Goal: Navigation & Orientation: Find specific page/section

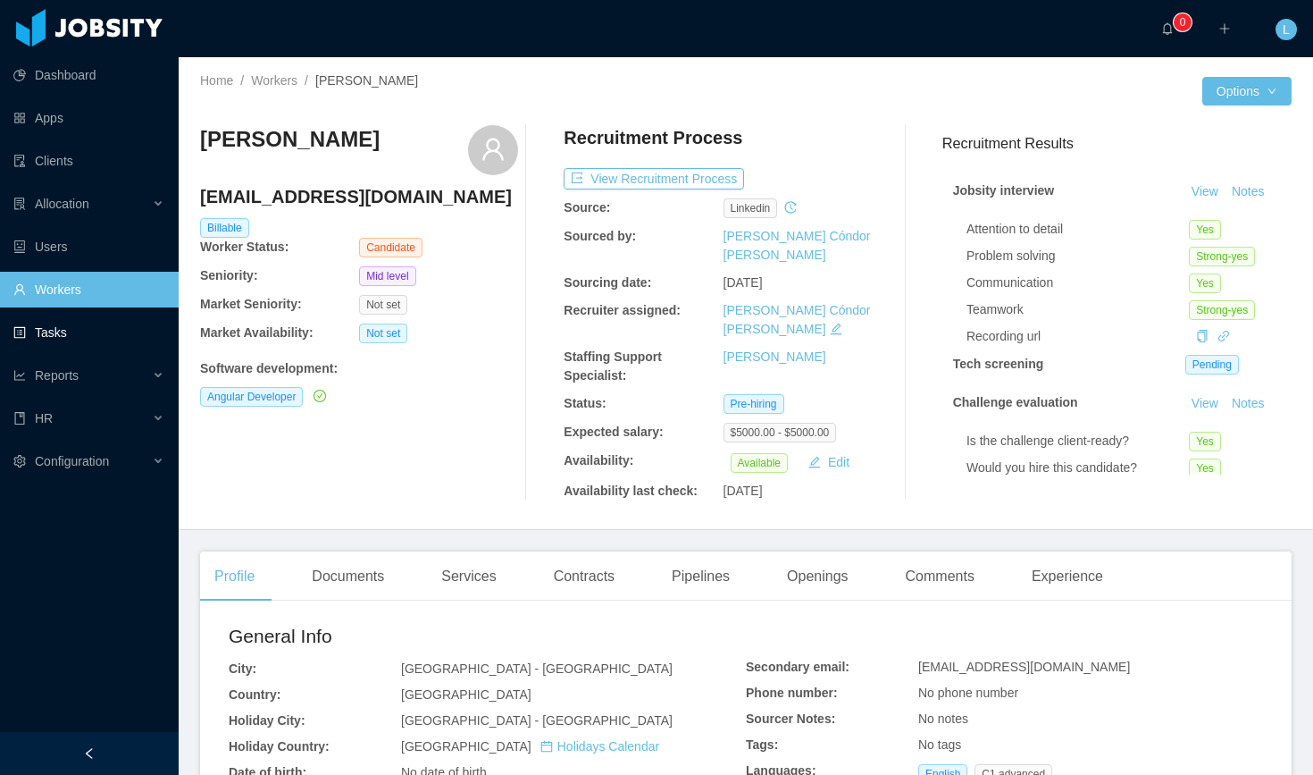
click at [50, 340] on link "Tasks" at bounding box center [88, 333] width 151 height 36
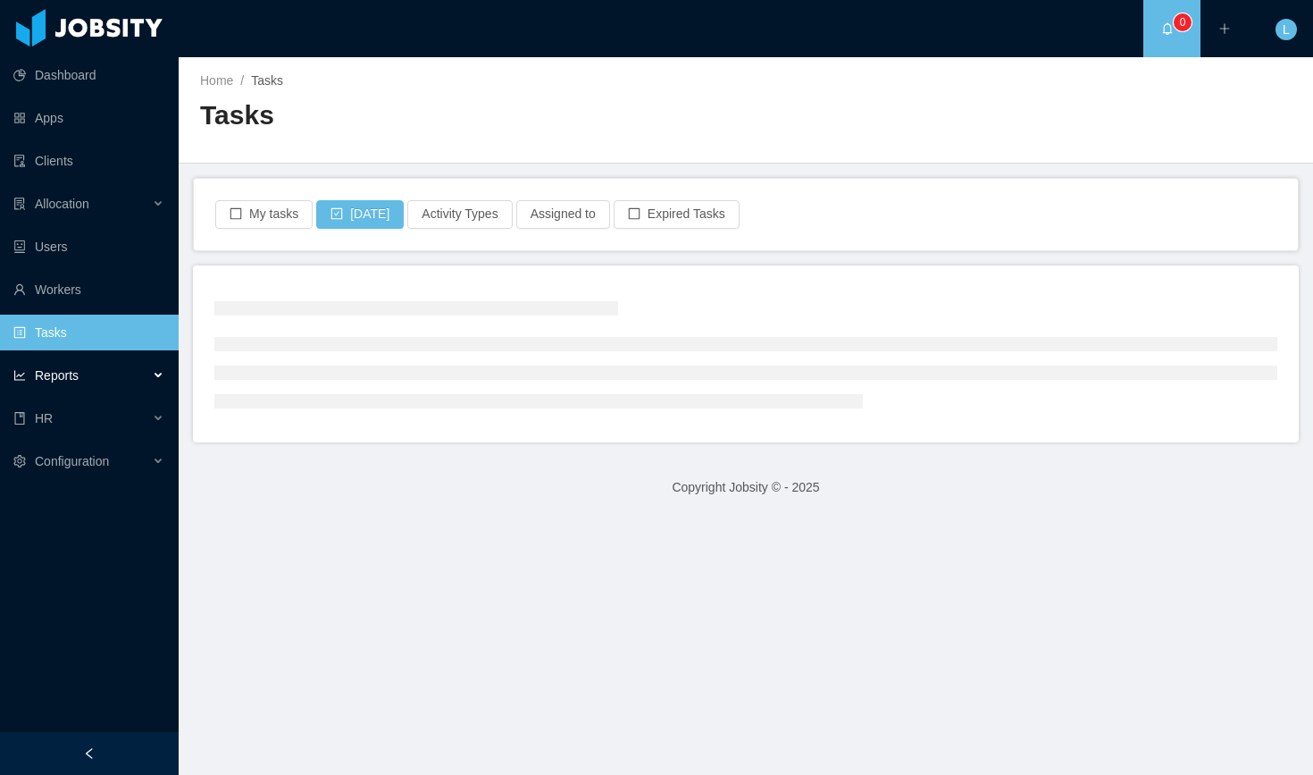
click at [60, 380] on span "Reports" at bounding box center [57, 375] width 44 height 14
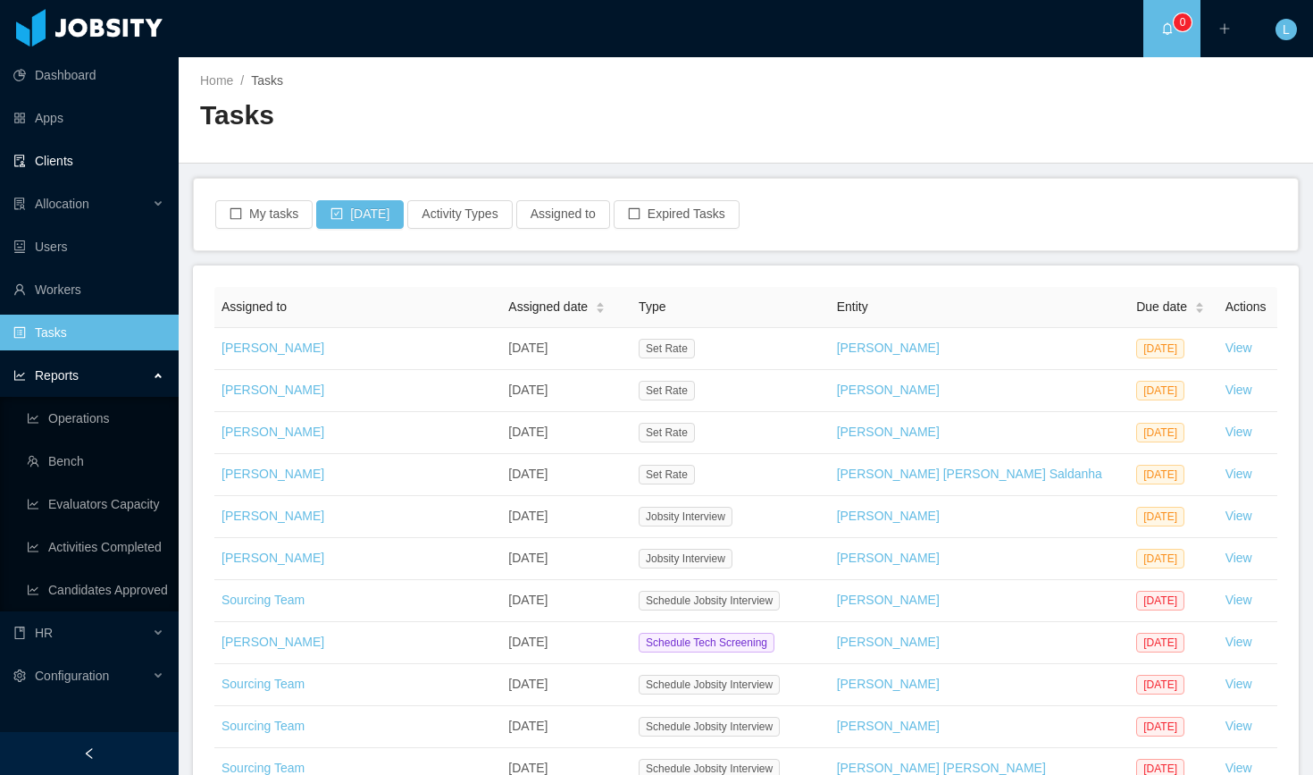
click at [78, 155] on link "Clients" at bounding box center [88, 161] width 151 height 36
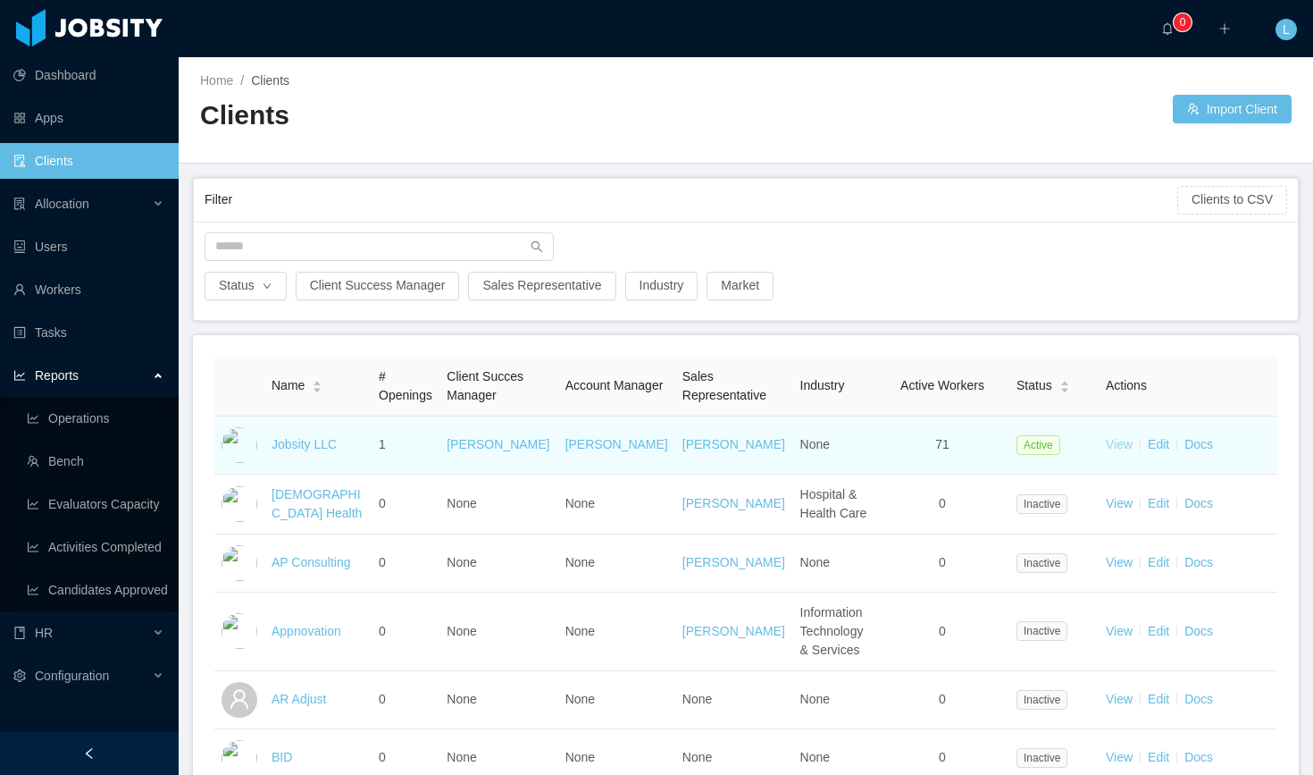
click at [1106, 451] on link "View" at bounding box center [1119, 444] width 27 height 14
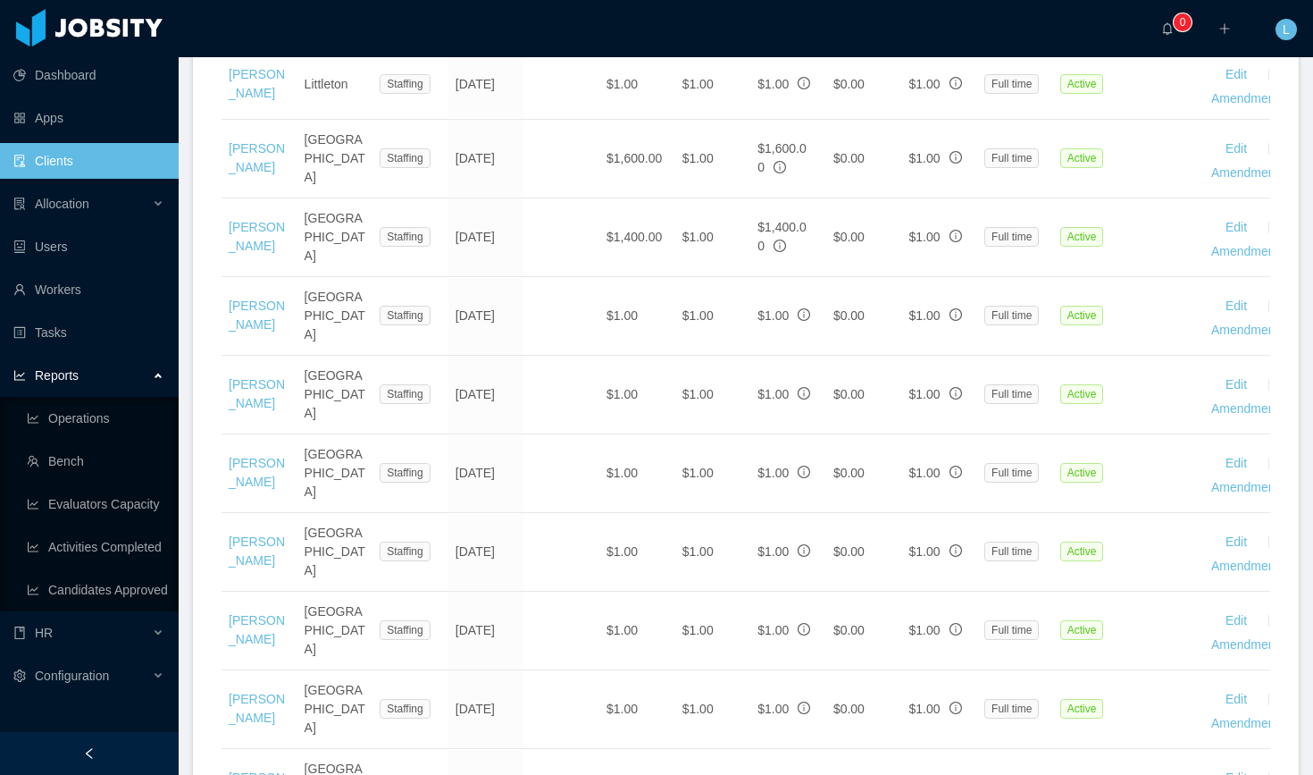
scroll to position [3770, 0]
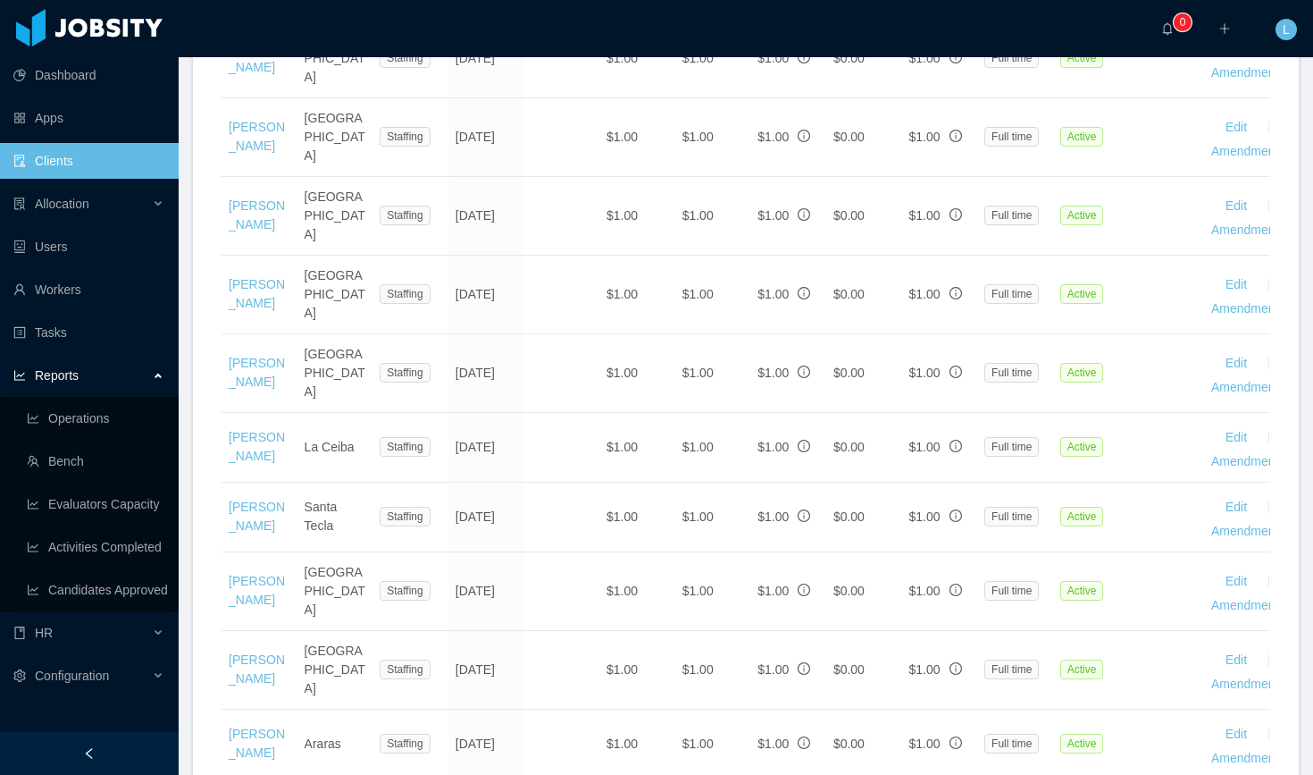
scroll to position [1714, 0]
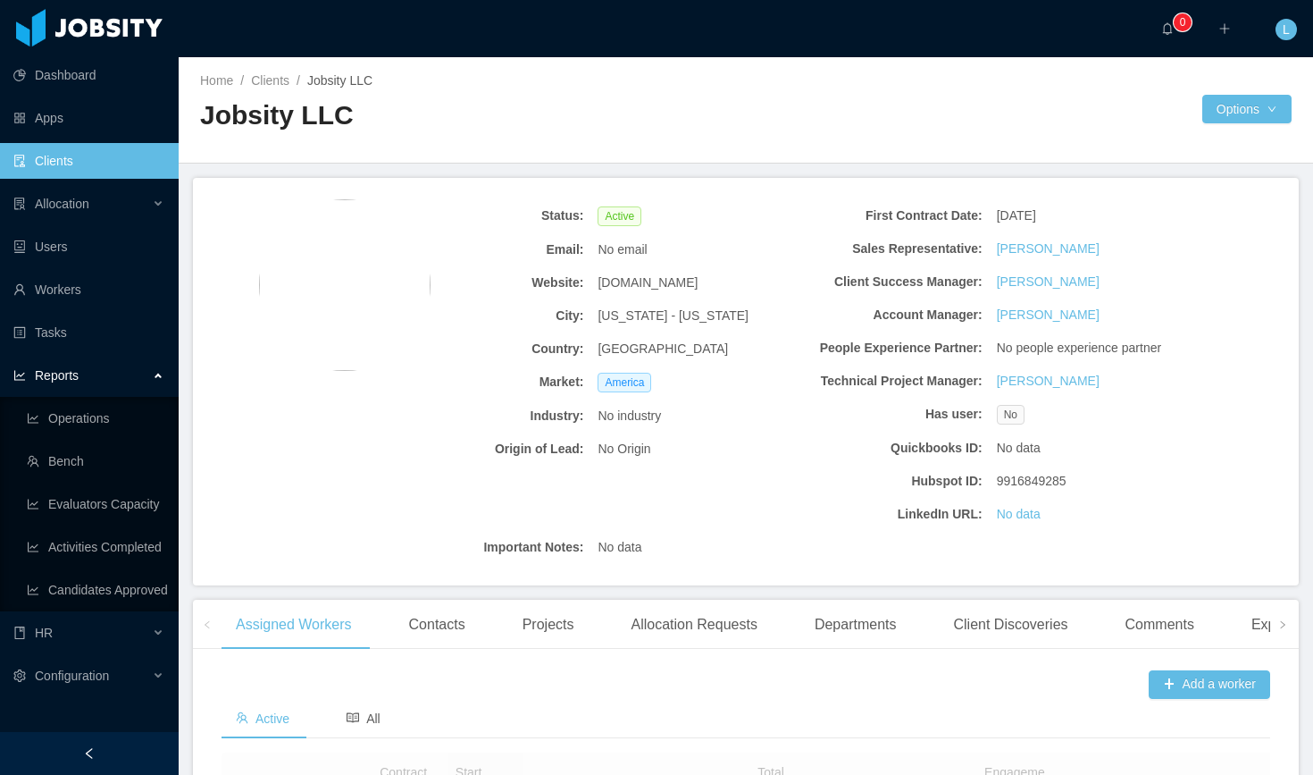
click at [66, 165] on link "Clients" at bounding box center [88, 161] width 151 height 36
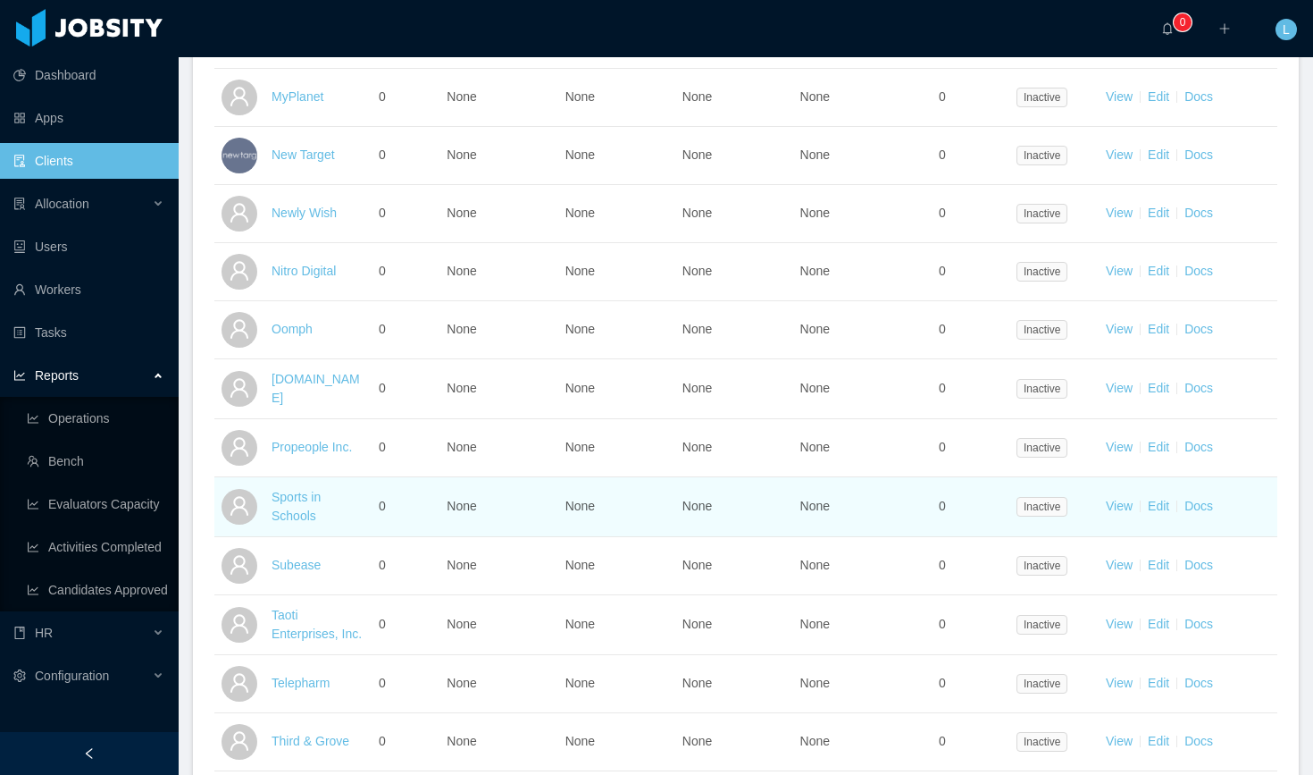
scroll to position [2827, 0]
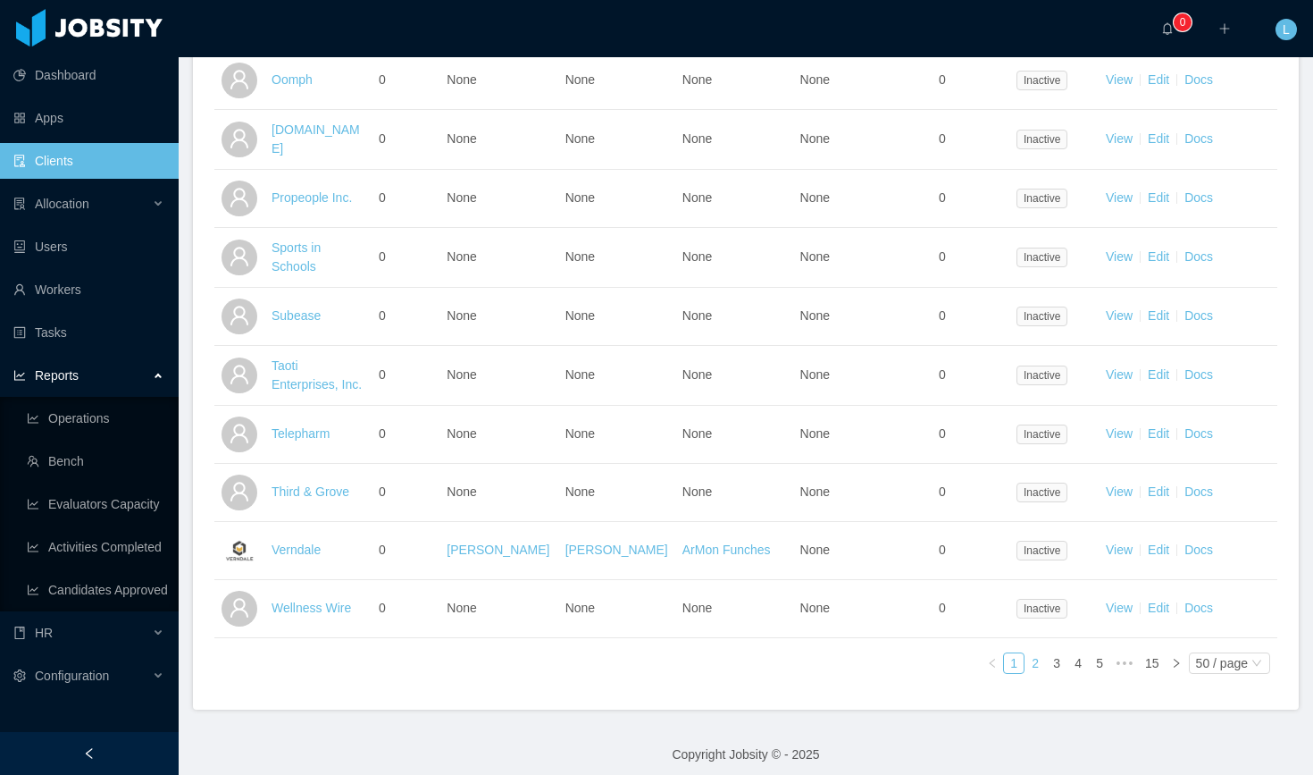
click at [1026, 654] on link "2" at bounding box center [1036, 663] width 20 height 20
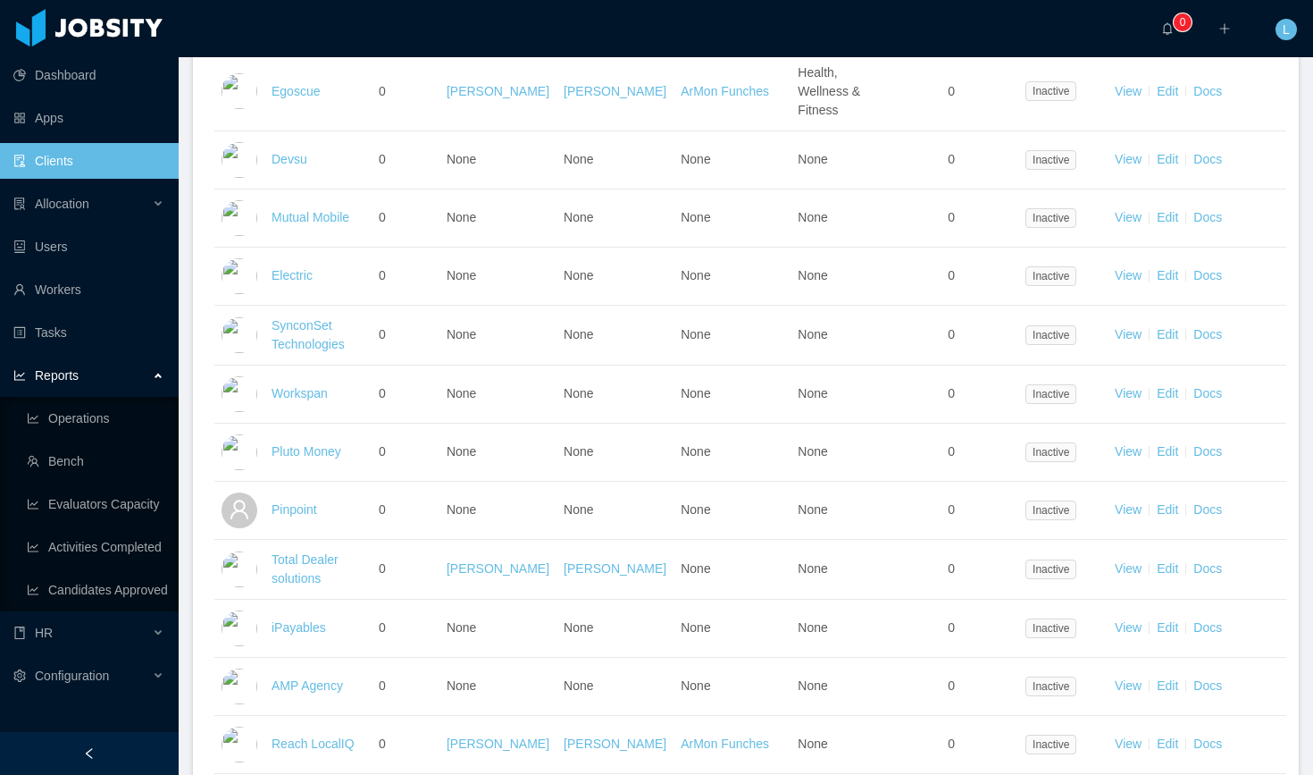
scroll to position [2814, 0]
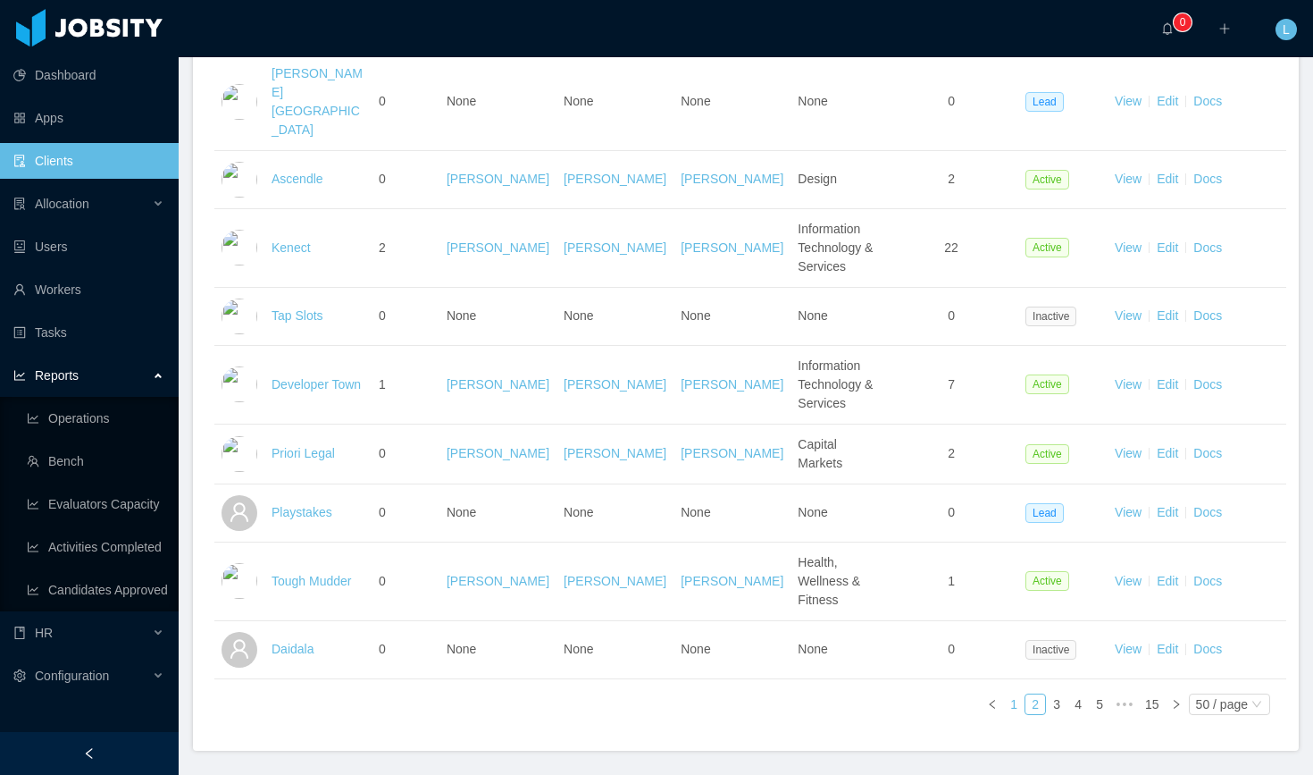
click at [1004, 694] on link "1" at bounding box center [1014, 704] width 20 height 20
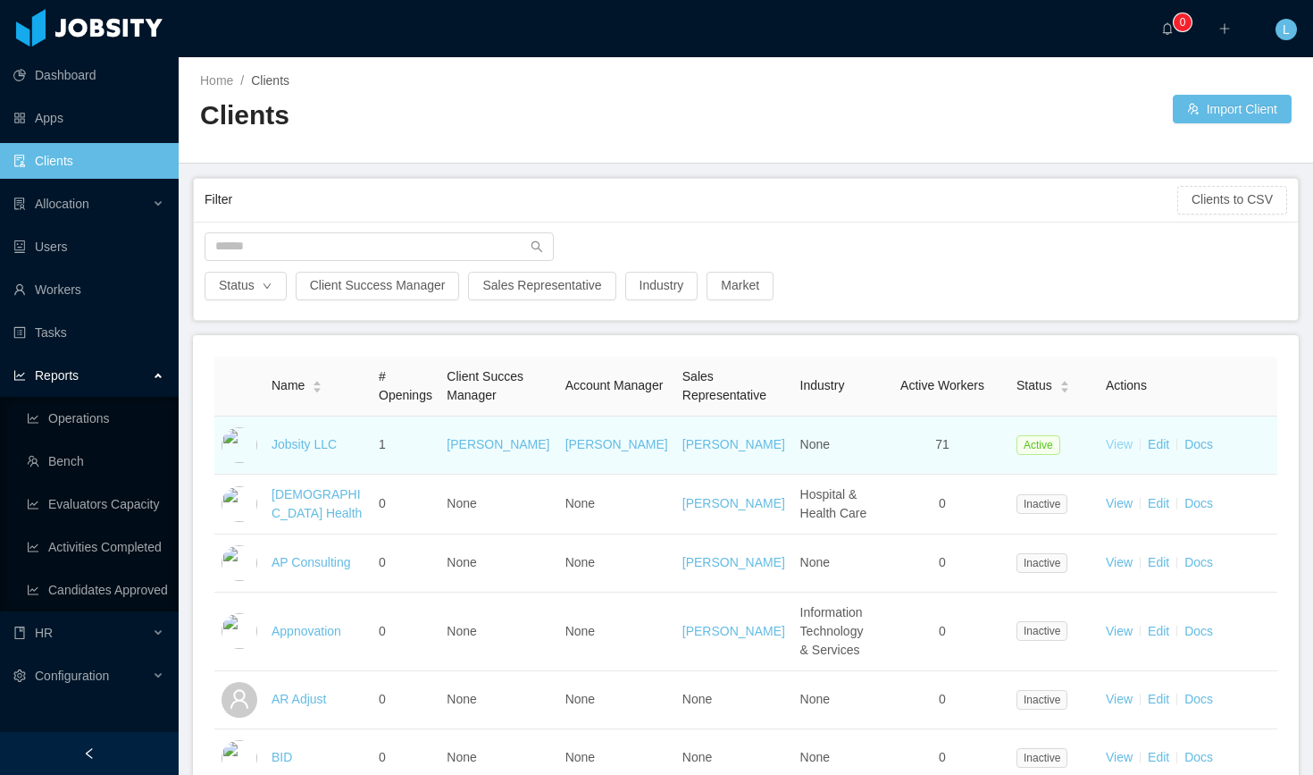
click at [1106, 451] on link "View" at bounding box center [1119, 444] width 27 height 14
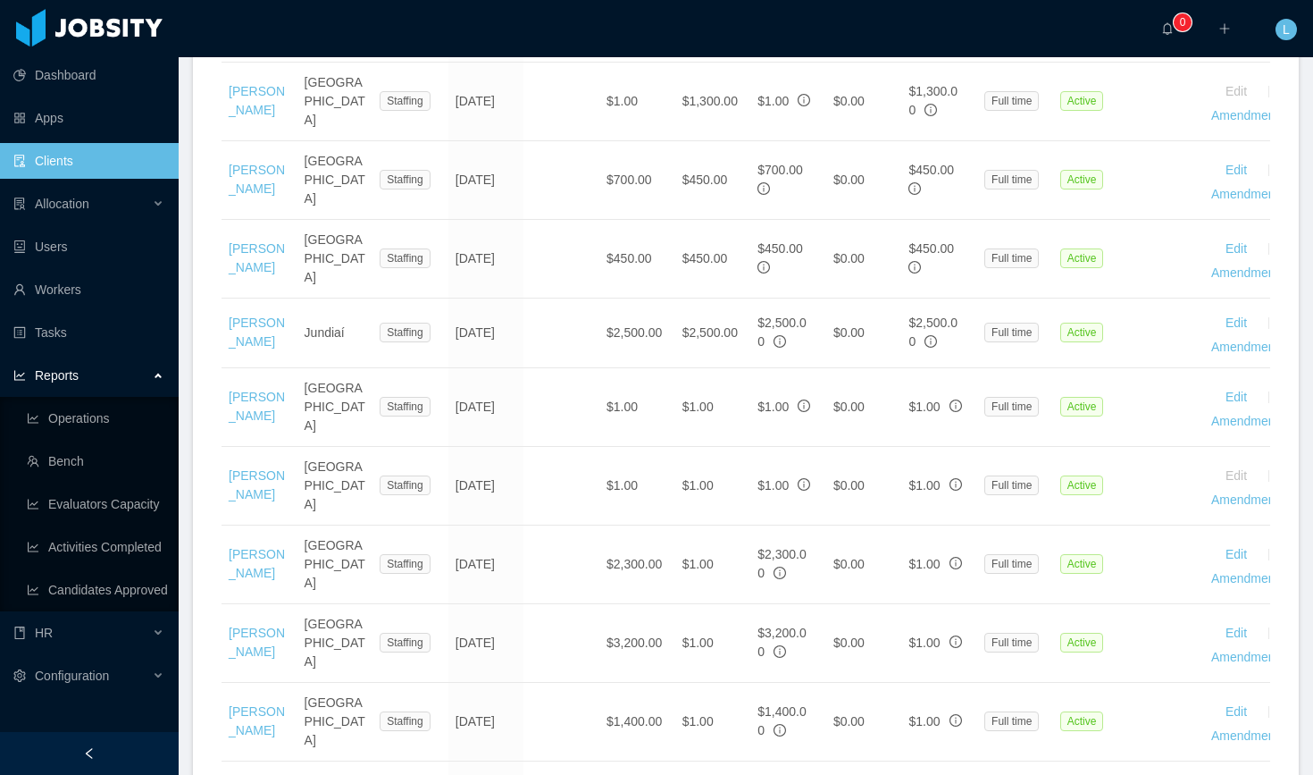
scroll to position [3492, 0]
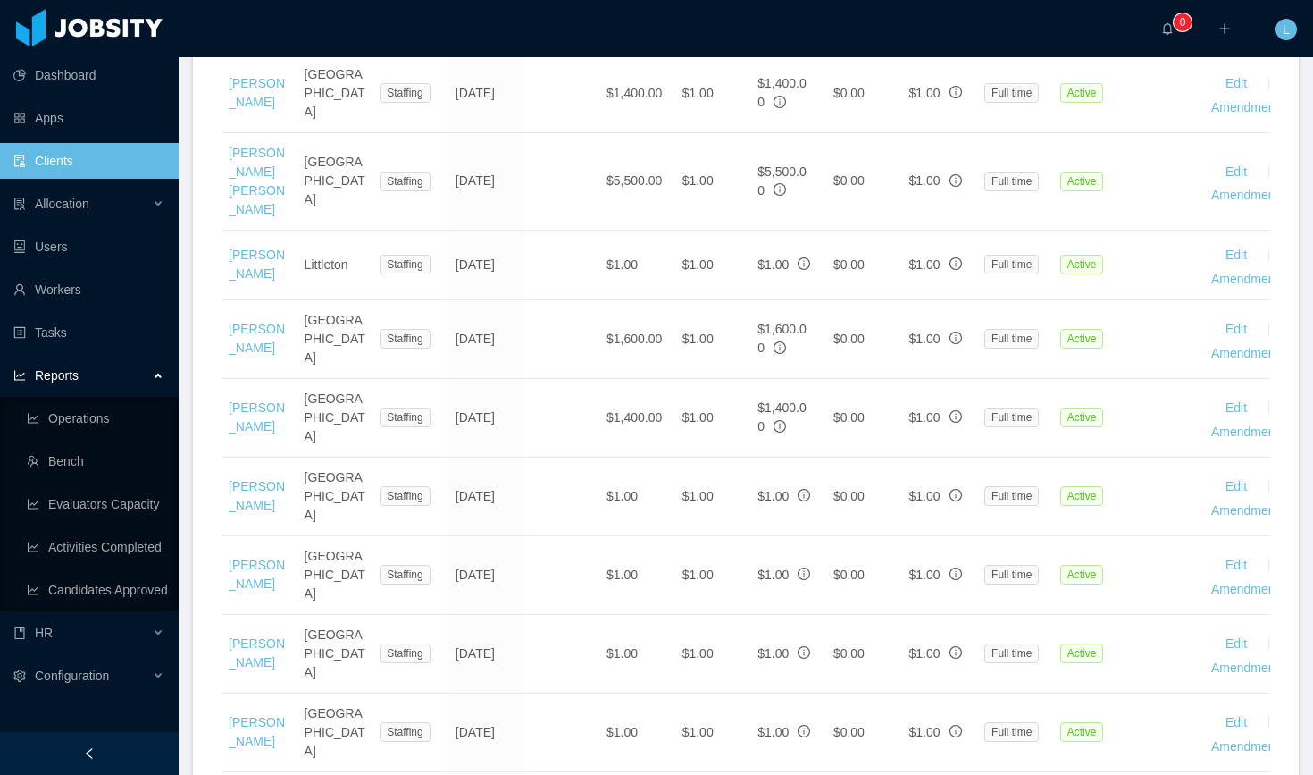
click at [89, 166] on link "Clients" at bounding box center [88, 161] width 151 height 36
